Goal: Task Accomplishment & Management: Manage account settings

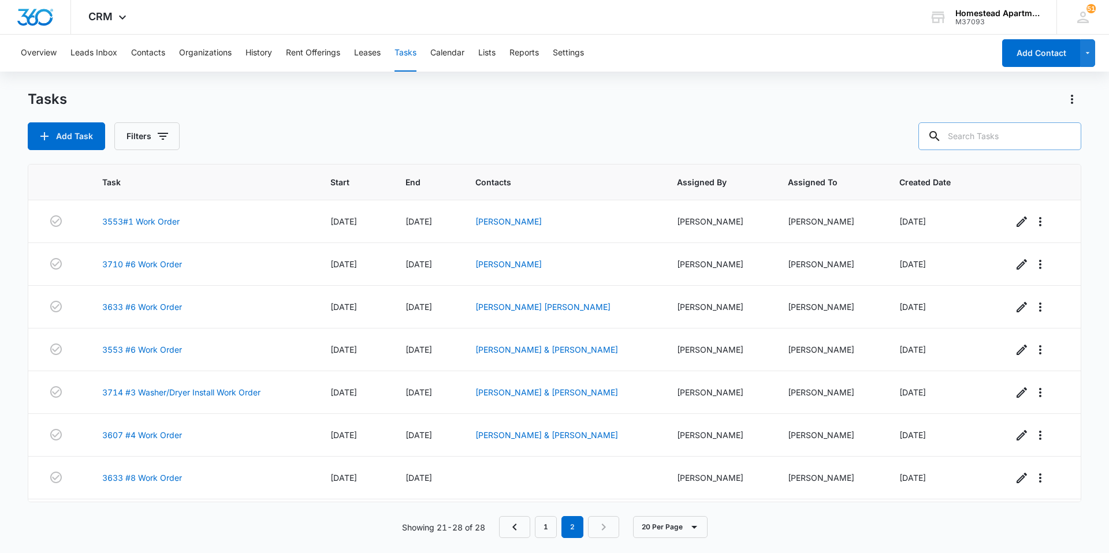
click at [1000, 143] on input "text" at bounding box center [999, 136] width 163 height 28
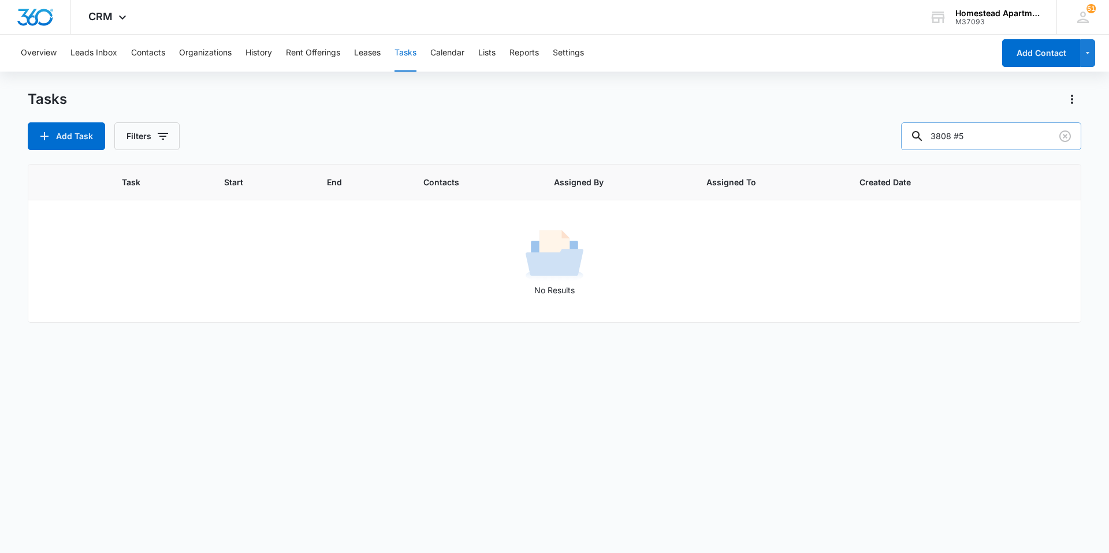
click at [969, 138] on input "3808 #5" at bounding box center [991, 136] width 180 height 28
click at [1029, 139] on input "3808 # 5" at bounding box center [991, 136] width 180 height 28
drag, startPoint x: 979, startPoint y: 139, endPoint x: 964, endPoint y: 146, distance: 16.3
click at [964, 146] on input "3808 # 5" at bounding box center [991, 136] width 180 height 28
click at [1002, 141] on input "3808 # 5" at bounding box center [991, 136] width 180 height 28
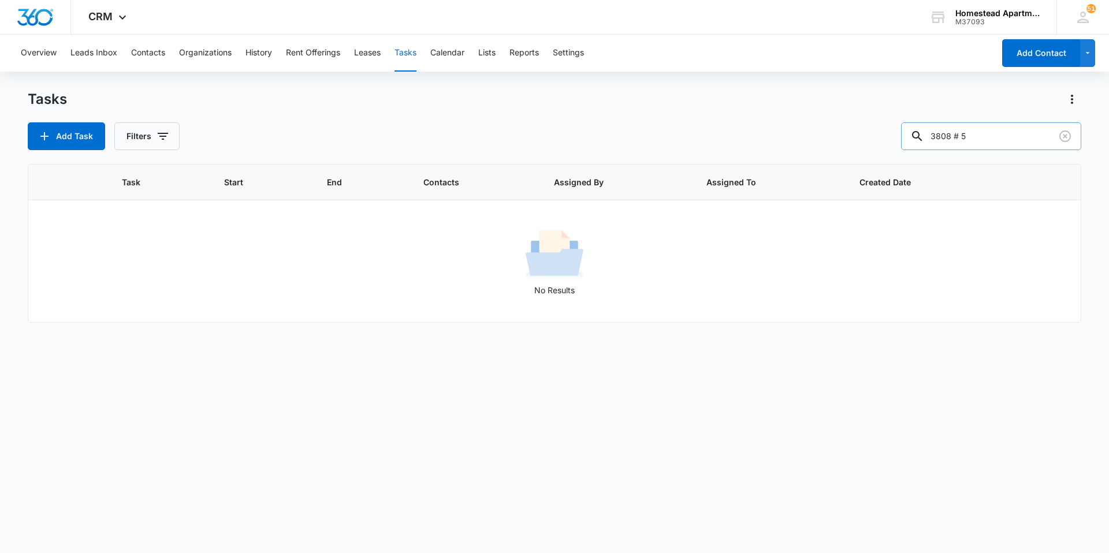
click at [1002, 141] on input "3808 # 5" at bounding box center [991, 136] width 180 height 28
type input "3808 #5"
click at [155, 144] on button "Filters" at bounding box center [146, 136] width 65 height 28
click at [158, 277] on label "Complete" at bounding box center [194, 275] width 133 height 12
click at [129, 275] on input "Complete" at bounding box center [128, 274] width 1 height 1
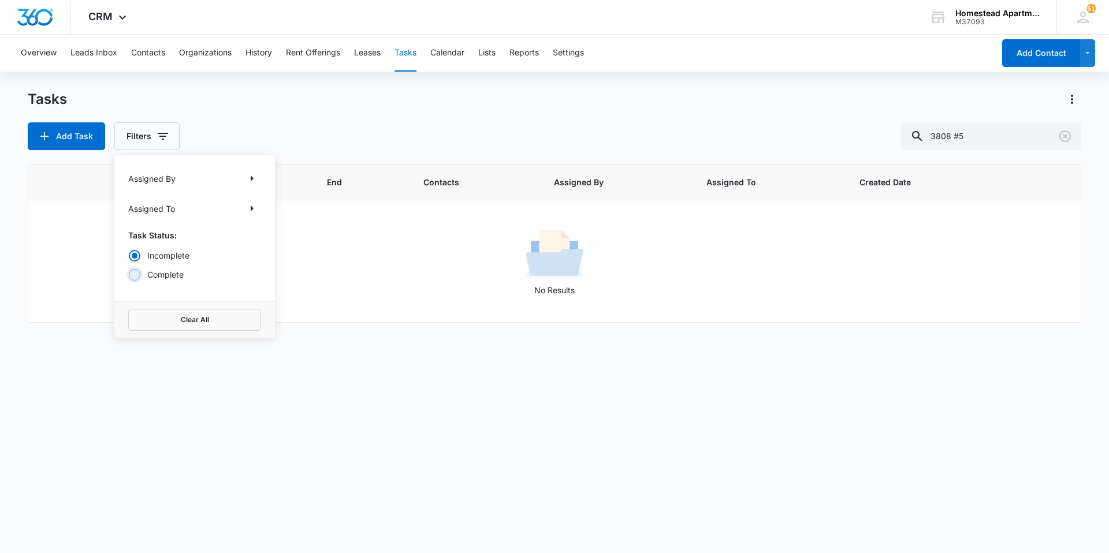
radio input "false"
radio input "true"
click at [850, 94] on div "Tasks" at bounding box center [554, 99] width 1053 height 18
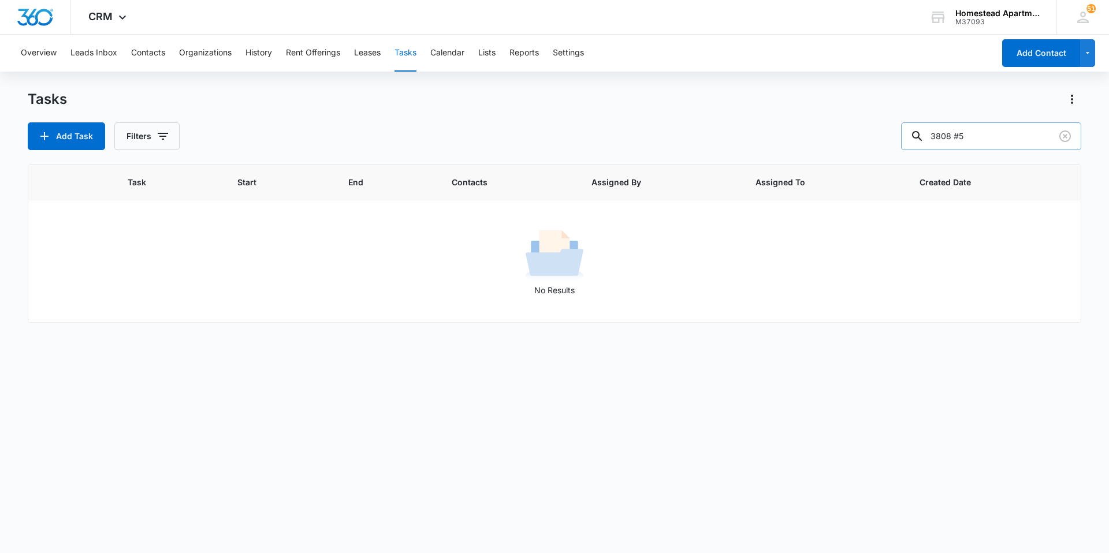
click at [1011, 136] on input "3808 #5" at bounding box center [991, 136] width 180 height 28
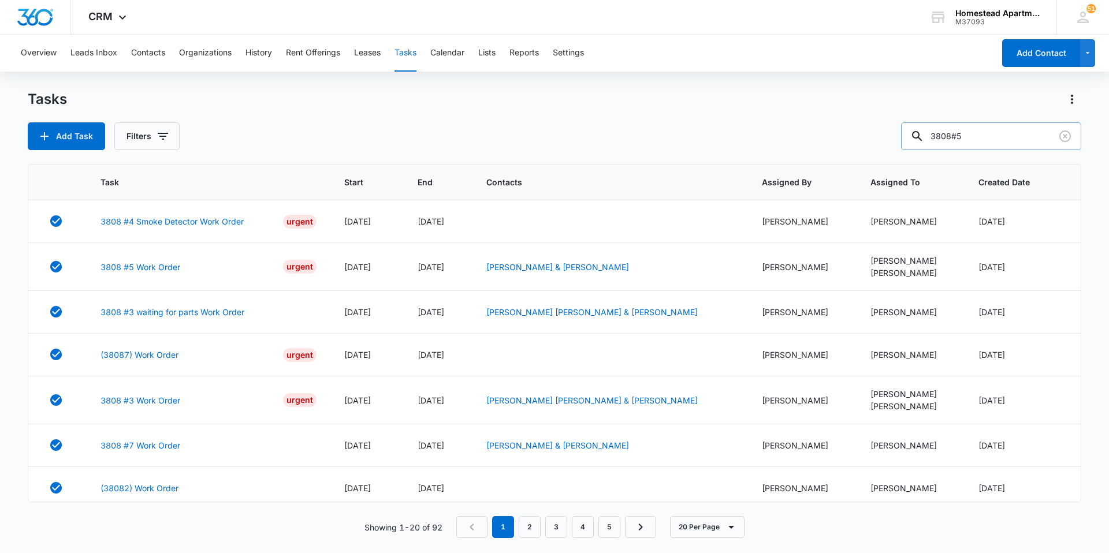
type input "3808#5"
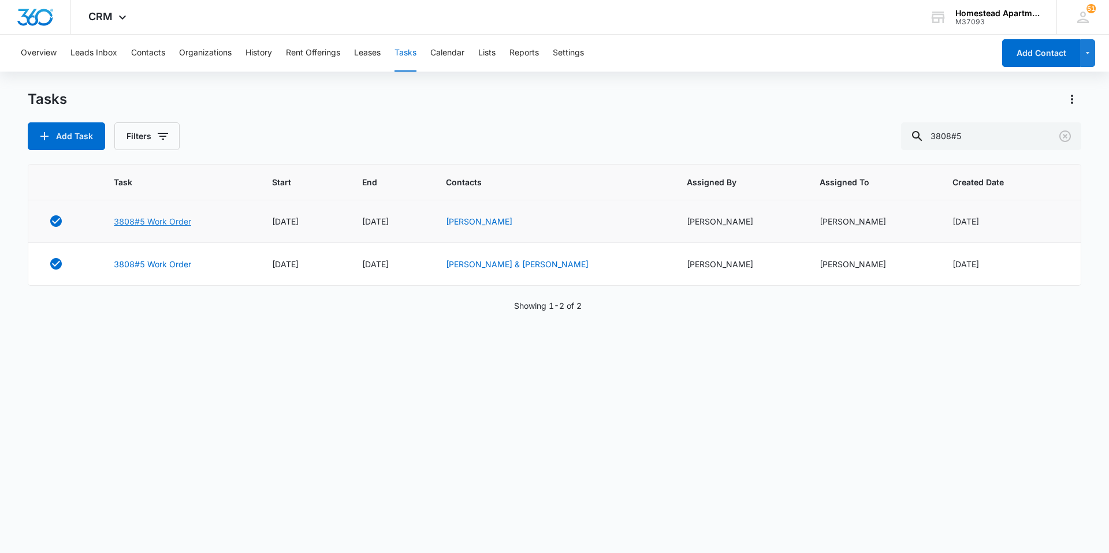
click at [161, 219] on link "3808#5 Work Order" at bounding box center [152, 221] width 77 height 12
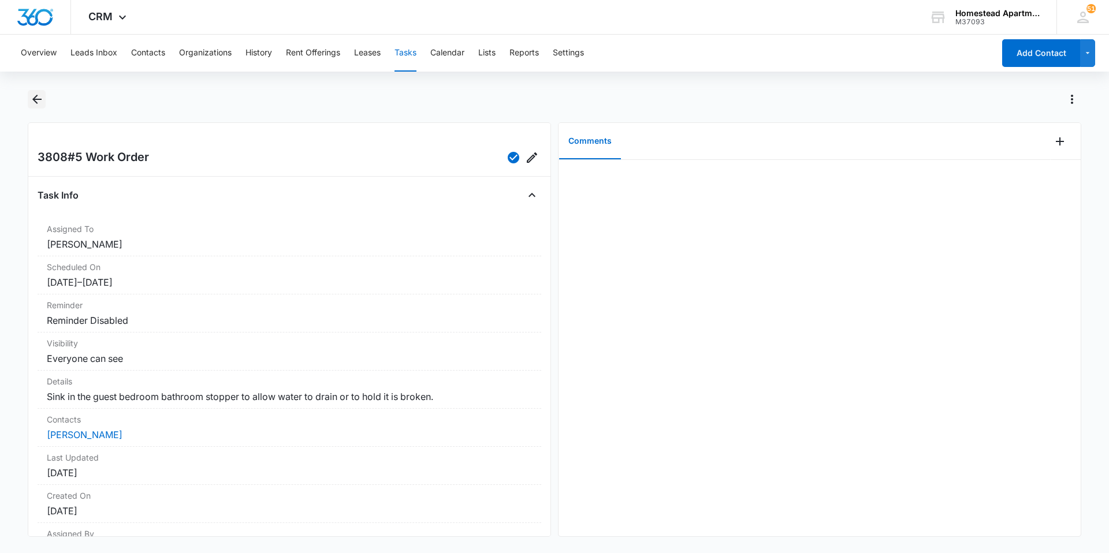
click at [38, 95] on icon "Back" at bounding box center [37, 99] width 14 height 14
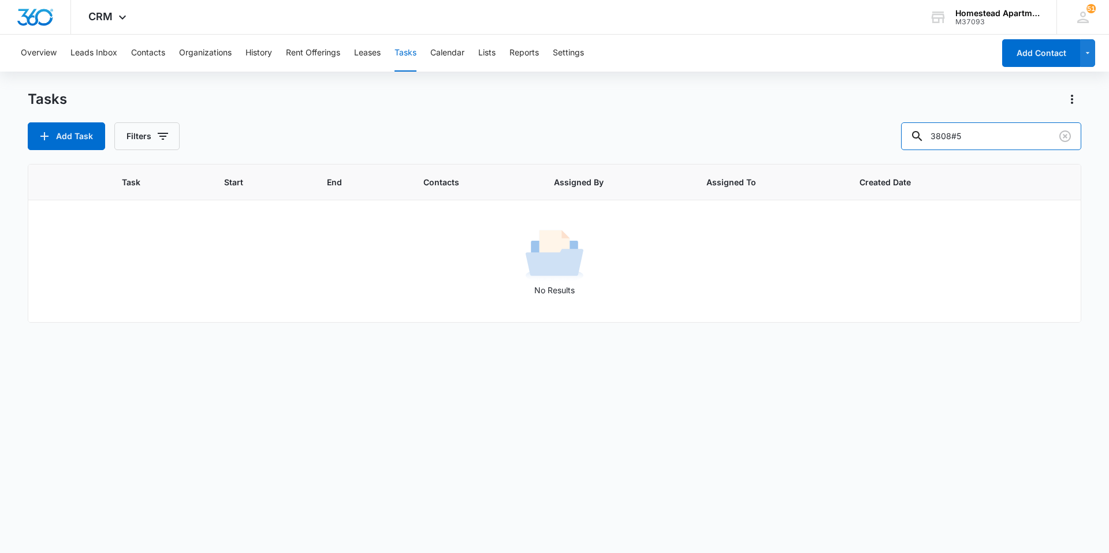
drag, startPoint x: 989, startPoint y: 140, endPoint x: 847, endPoint y: 140, distance: 142.7
click at [847, 140] on div "Add Task Filters 3808#5" at bounding box center [554, 136] width 1053 height 28
type input "[PERSON_NAME]"
click at [146, 146] on button "Filters" at bounding box center [146, 136] width 65 height 28
click at [151, 276] on label "Complete" at bounding box center [194, 275] width 133 height 12
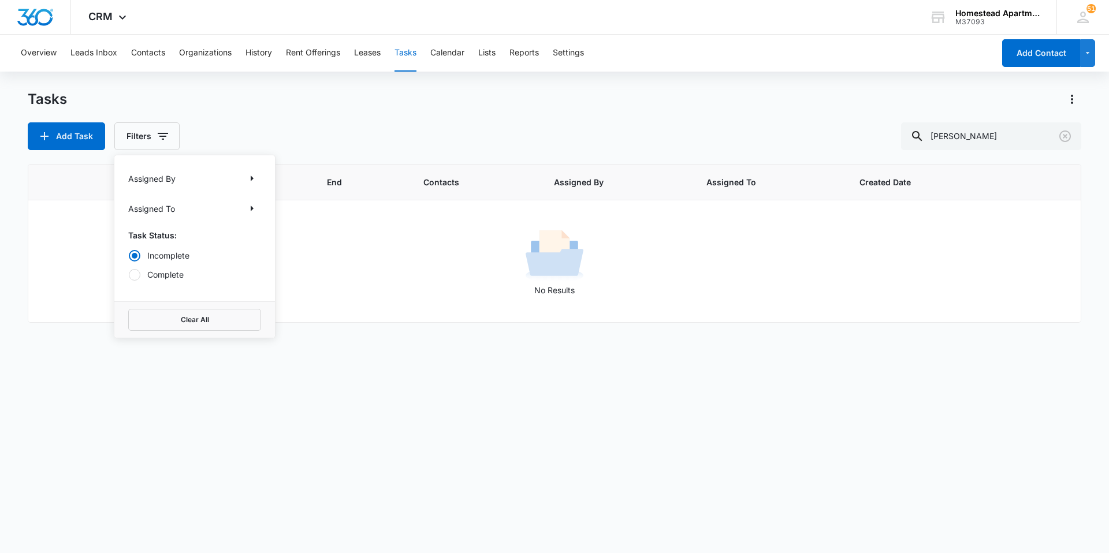
click at [129, 275] on input "Complete" at bounding box center [128, 274] width 1 height 1
radio input "false"
radio input "true"
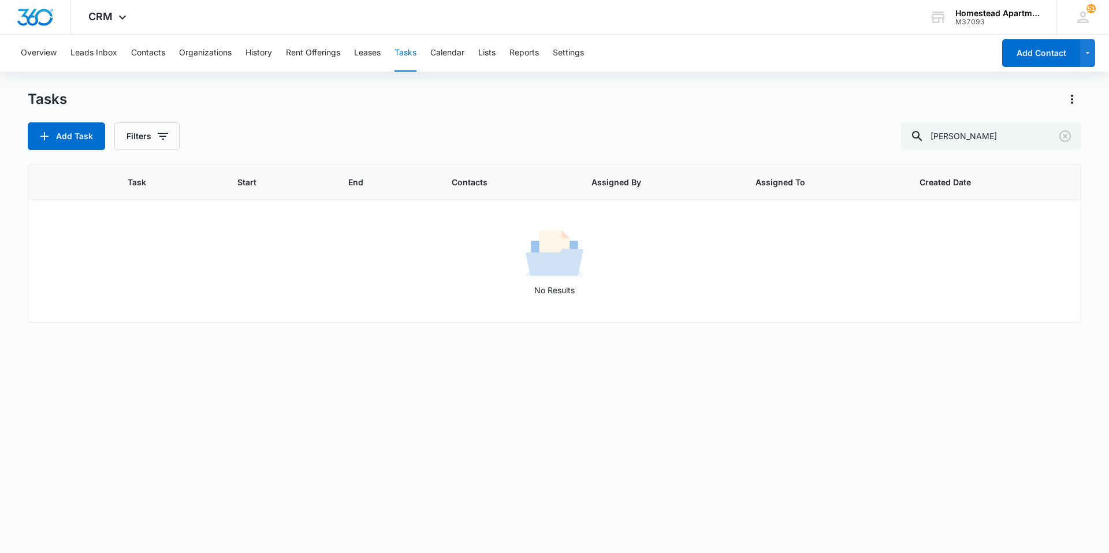
click at [273, 113] on div "Tasks Add Task Filters [PERSON_NAME]" at bounding box center [554, 120] width 1053 height 60
drag, startPoint x: 1029, startPoint y: 137, endPoint x: 848, endPoint y: 146, distance: 181.6
click at [848, 146] on div "Add Task Filters [PERSON_NAME]" at bounding box center [554, 136] width 1053 height 28
drag, startPoint x: 986, startPoint y: 129, endPoint x: 874, endPoint y: 138, distance: 112.4
click at [883, 137] on div "Add Task Filters [PERSON_NAME]" at bounding box center [554, 136] width 1053 height 28
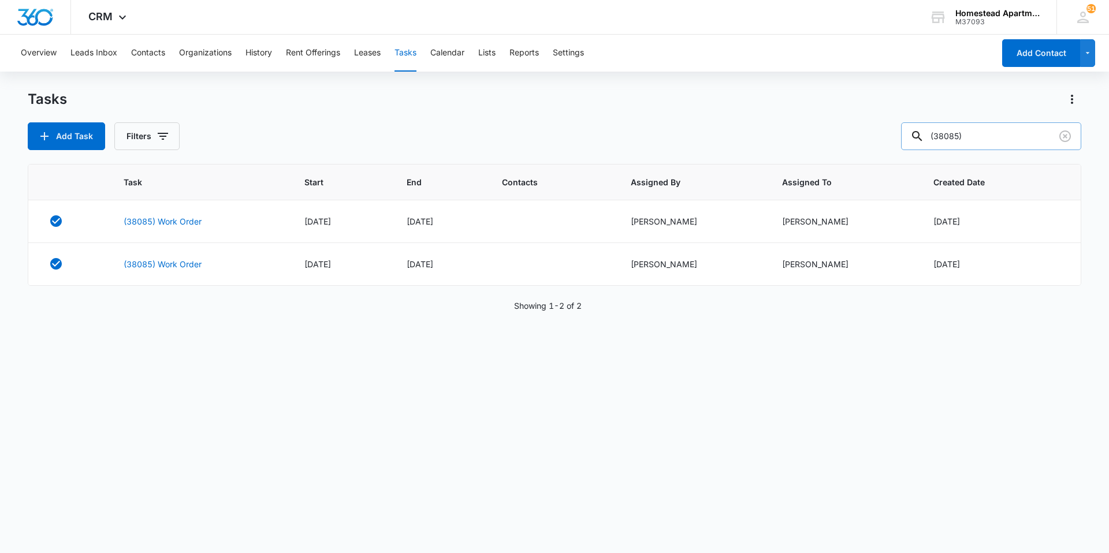
drag, startPoint x: 1002, startPoint y: 146, endPoint x: 936, endPoint y: 144, distance: 65.9
click at [936, 144] on div "(38085)" at bounding box center [991, 136] width 180 height 28
type input "3808 #5"
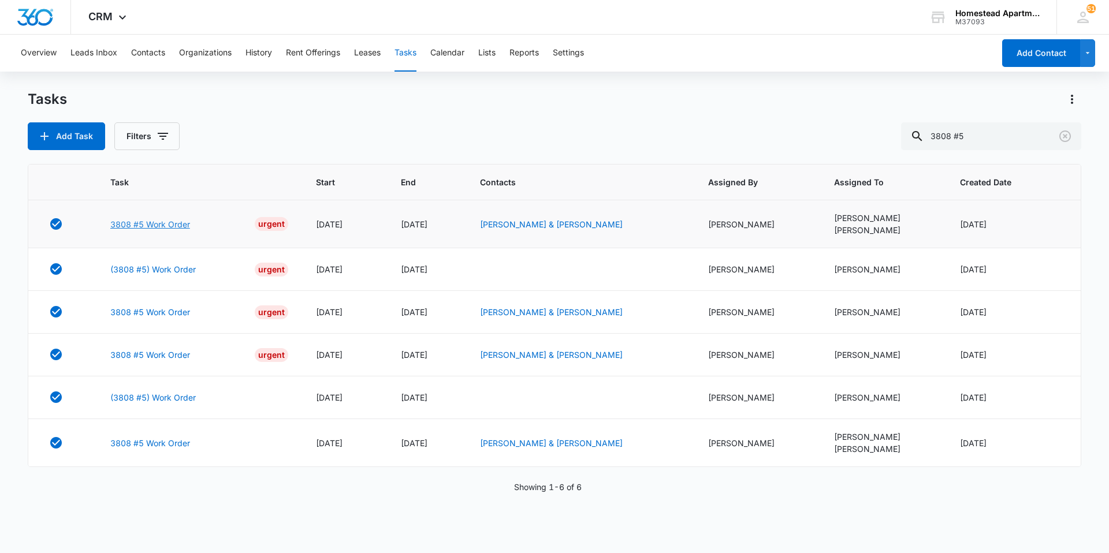
click at [160, 227] on link "3808 #5 Work Order" at bounding box center [150, 224] width 80 height 12
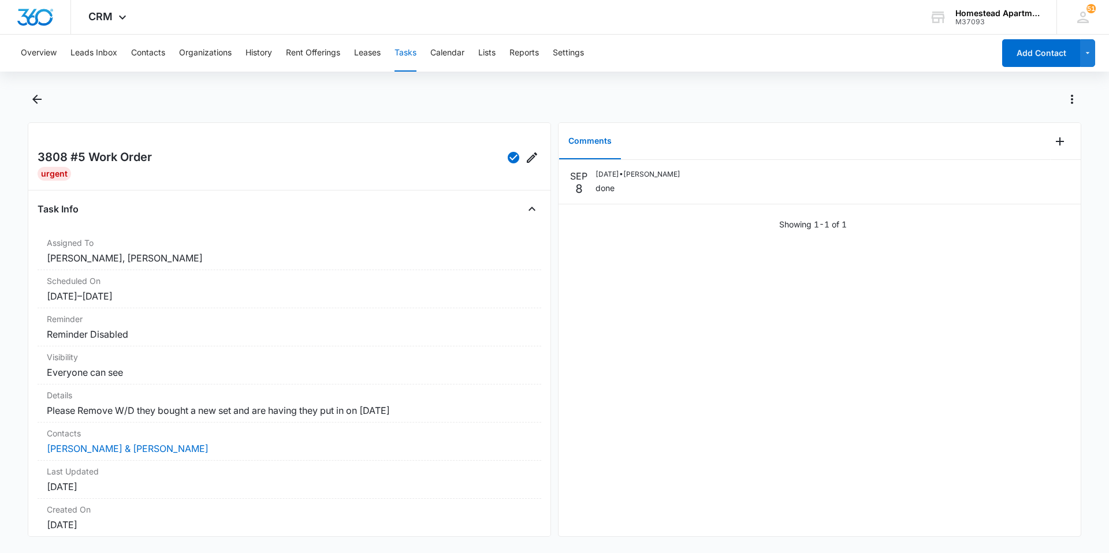
click at [160, 227] on div "Task Info Assigned To Richard Delong, Carlos Fierro Scheduled On 9/8/25 – 9/8/2…" at bounding box center [290, 392] width 504 height 385
click at [40, 103] on icon "Back" at bounding box center [37, 99] width 14 height 14
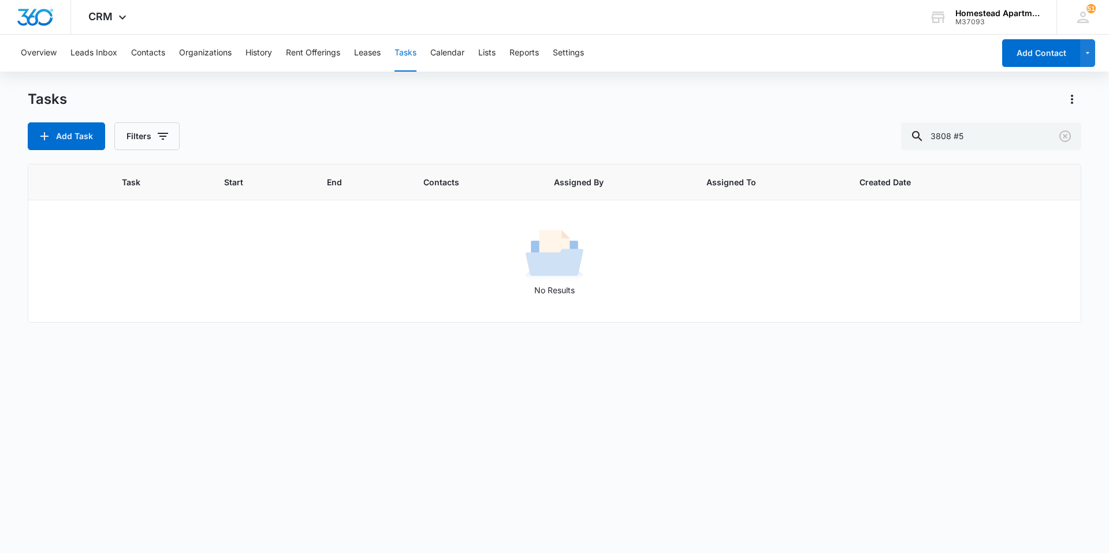
click at [896, 381] on div "Task Start End Contacts Assigned By Assigned To Created Date No Results" at bounding box center [554, 351] width 1053 height 374
